Goal: Task Accomplishment & Management: Use online tool/utility

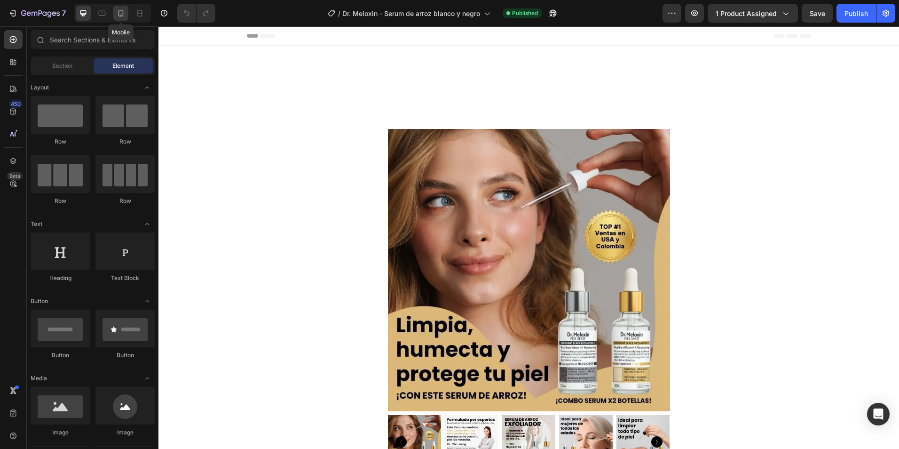
click at [123, 12] on icon at bounding box center [121, 13] width 5 height 7
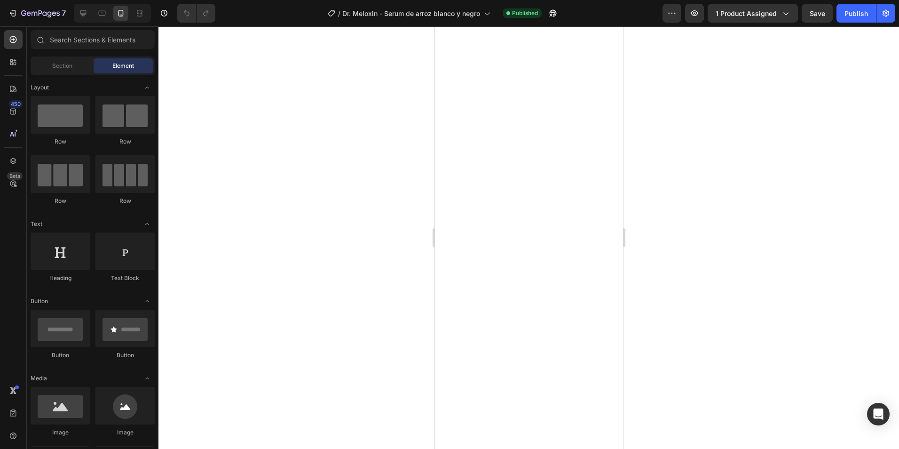
scroll to position [2305, 0]
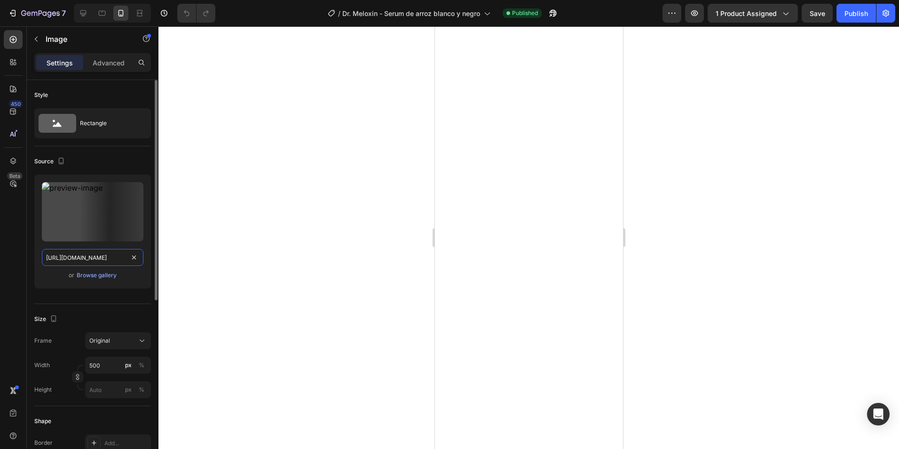
click at [73, 254] on input "[URL][DOMAIN_NAME]" at bounding box center [93, 257] width 102 height 17
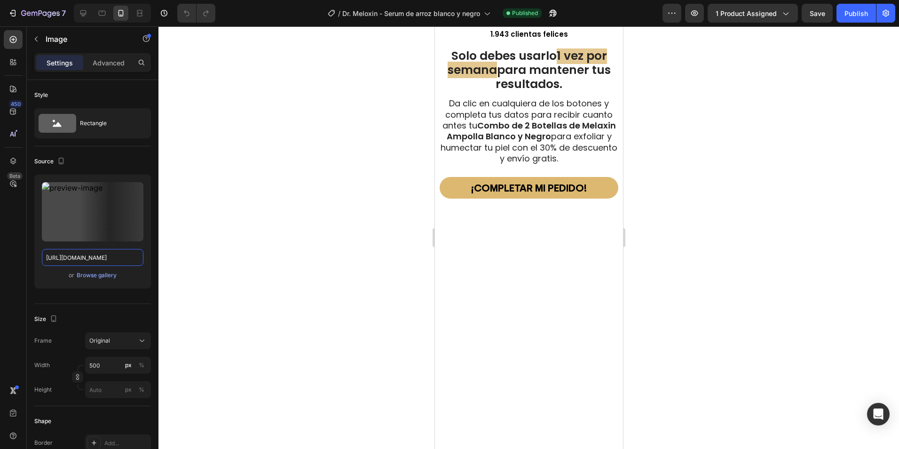
scroll to position [2399, 0]
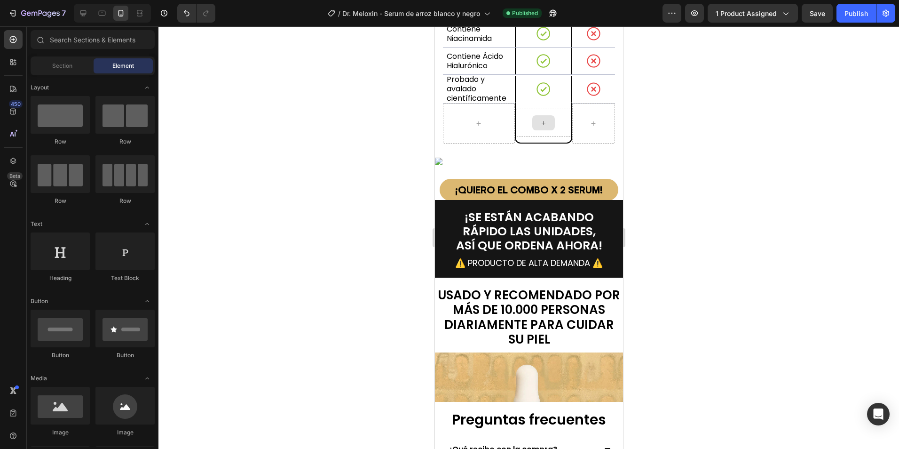
scroll to position [3528, 0]
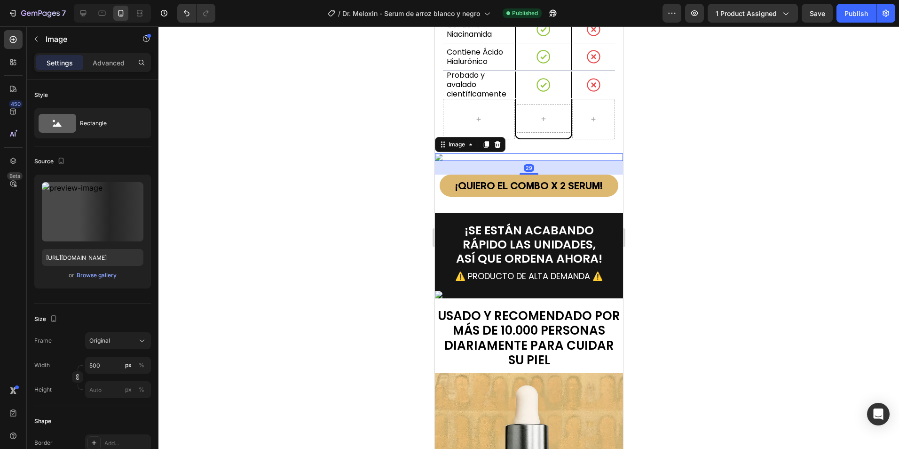
click at [551, 153] on img at bounding box center [529, 157] width 188 height 8
click at [497, 141] on icon at bounding box center [497, 144] width 6 height 7
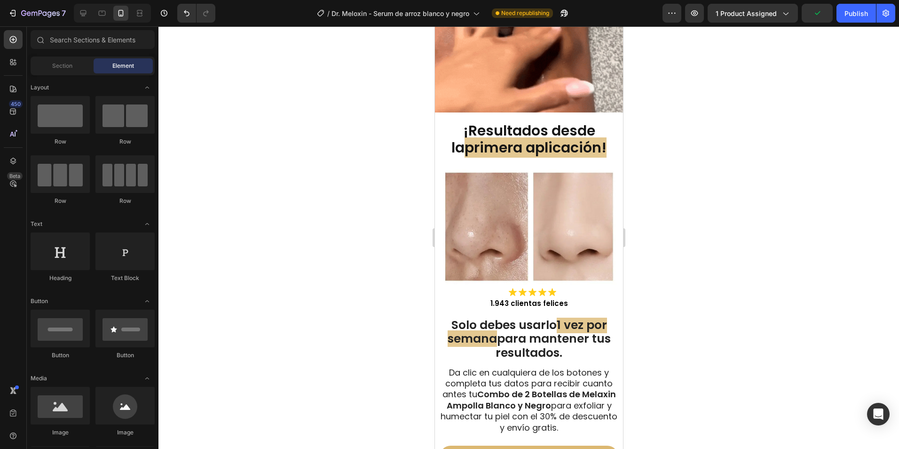
scroll to position [2744, 0]
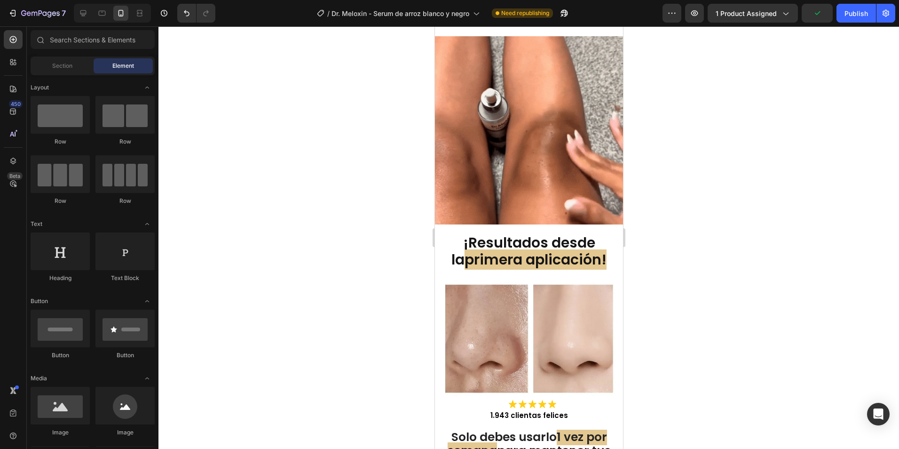
click at [856, 14] on div "Publish" at bounding box center [857, 13] width 24 height 10
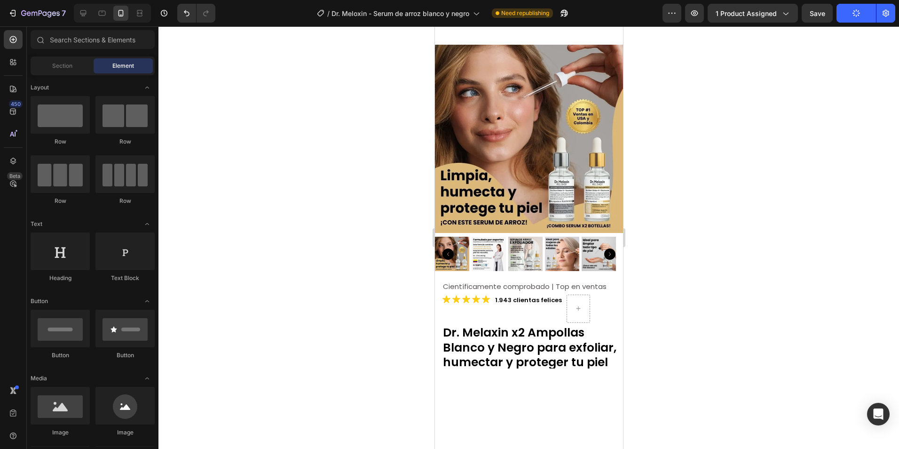
scroll to position [0, 0]
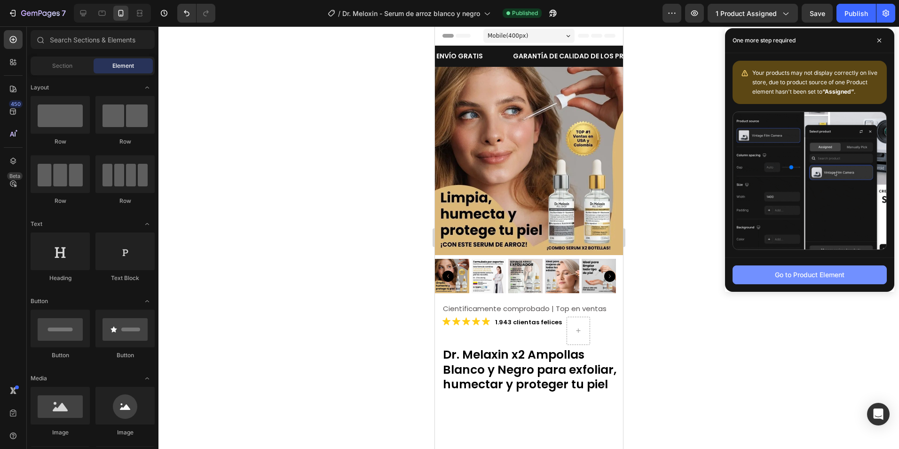
click at [821, 273] on div "Go to Product Element" at bounding box center [810, 275] width 70 height 10
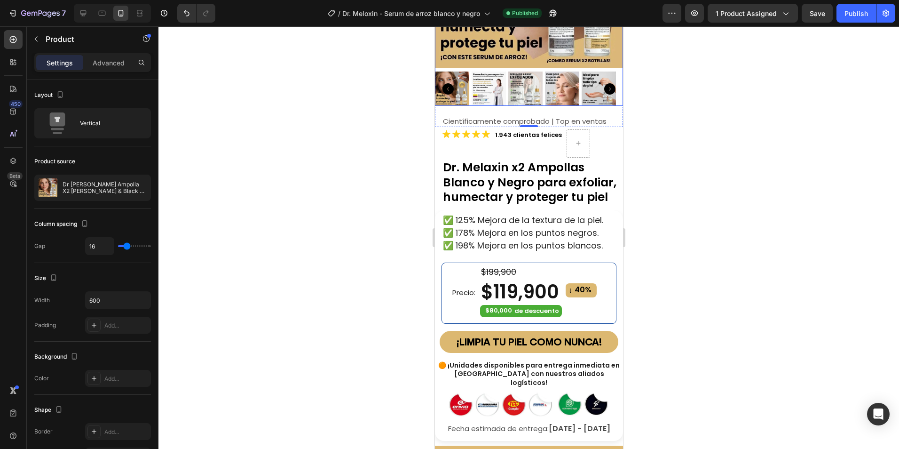
scroll to position [188, 0]
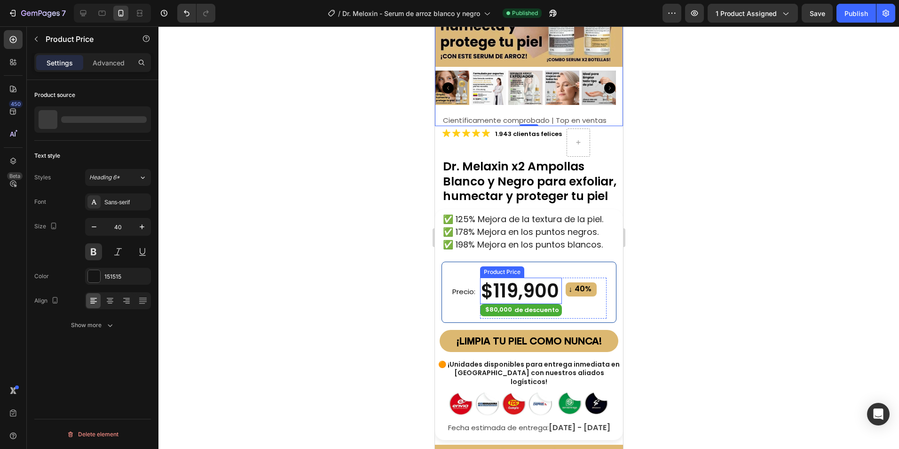
click at [489, 281] on div "$119,900" at bounding box center [521, 291] width 82 height 26
